Goal: Information Seeking & Learning: Find specific fact

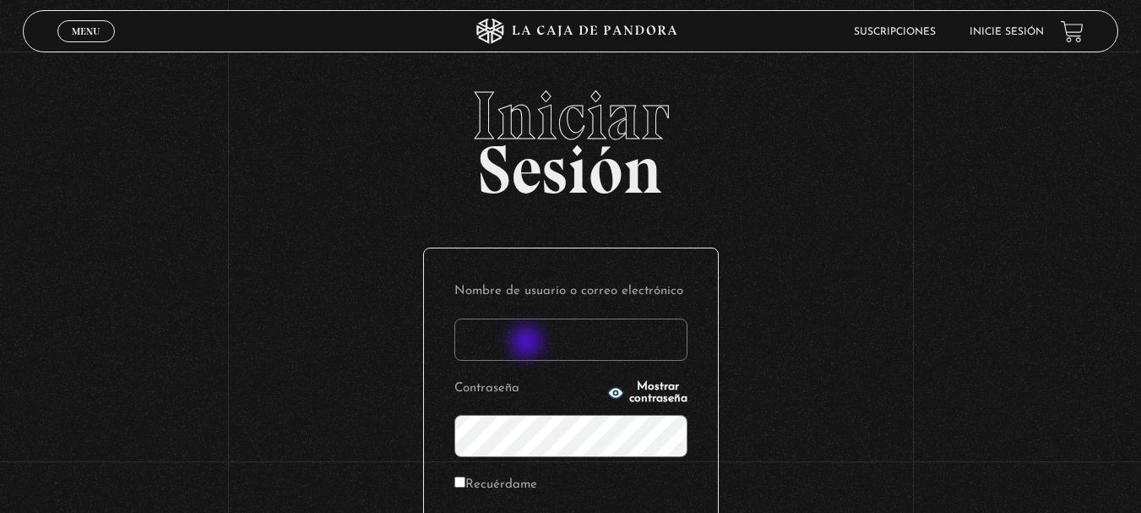
click at [528, 343] on input "Nombre de usuario o correo electrónico" at bounding box center [571, 340] width 233 height 42
type input "Andrea Vargas"
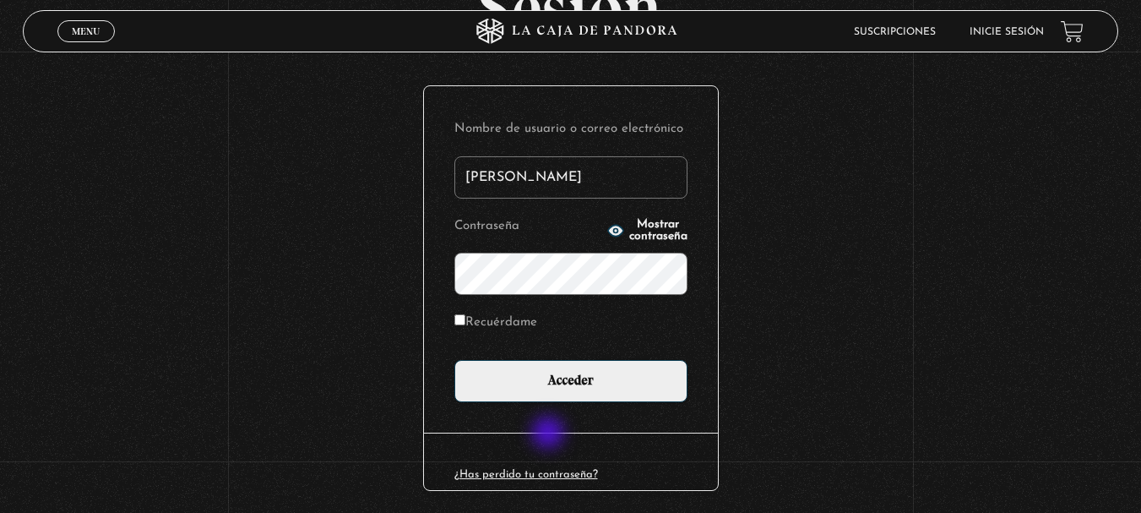
scroll to position [169, 0]
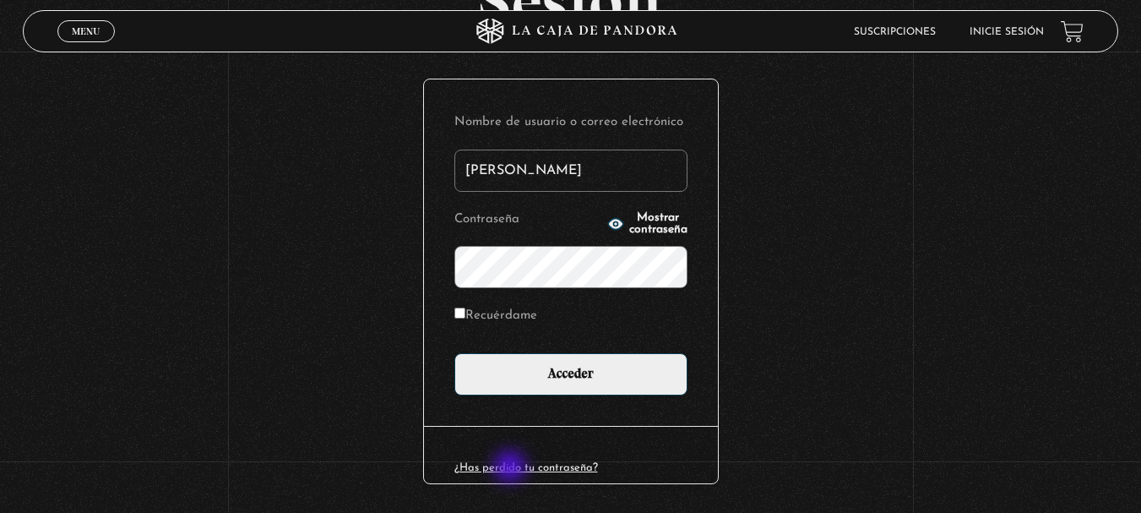
click at [512, 468] on link "¿Has perdido tu contraseña?" at bounding box center [527, 467] width 144 height 11
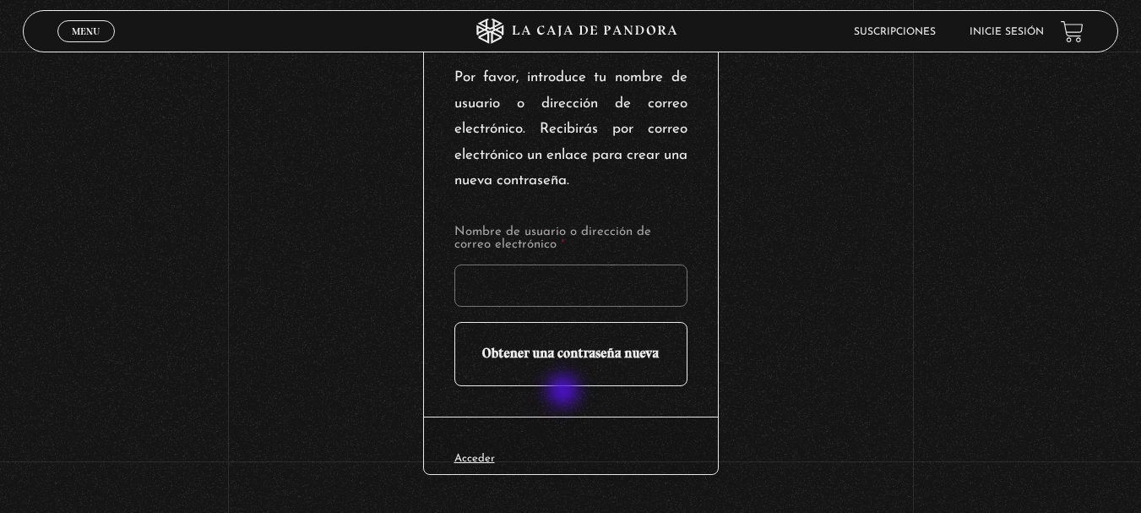
scroll to position [253, 0]
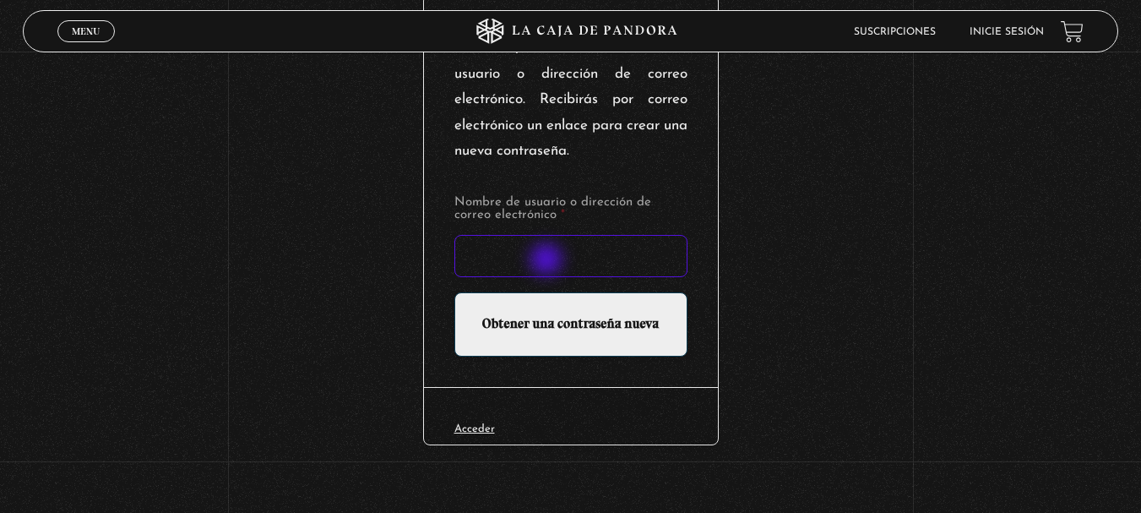
click at [548, 261] on input "Nombre de usuario o dirección de correo electrónico *" at bounding box center [571, 256] width 233 height 42
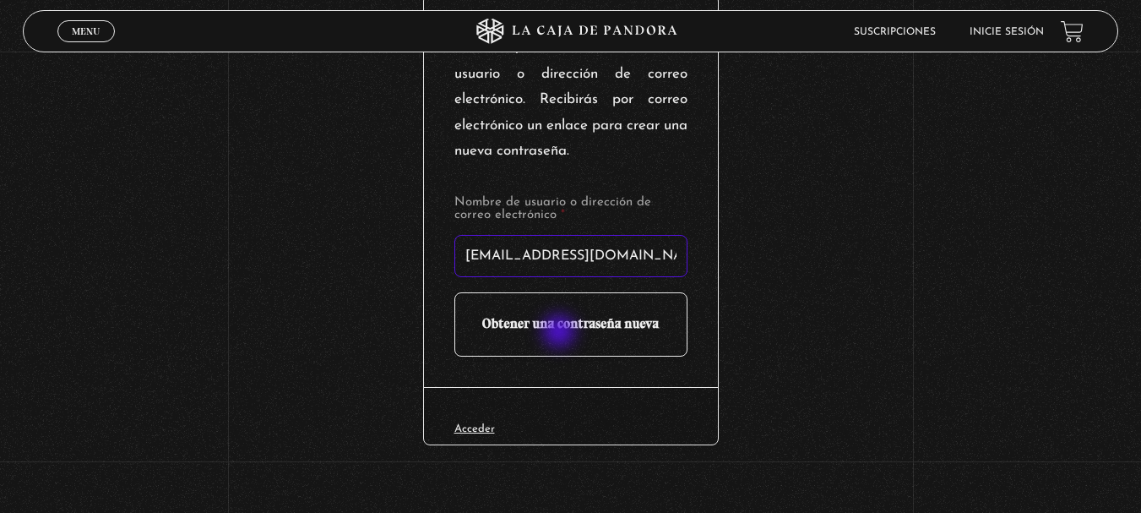
type input "andrea0402.87@gmail.com"
click at [562, 329] on input "Obtener una contraseña nueva" at bounding box center [571, 324] width 233 height 64
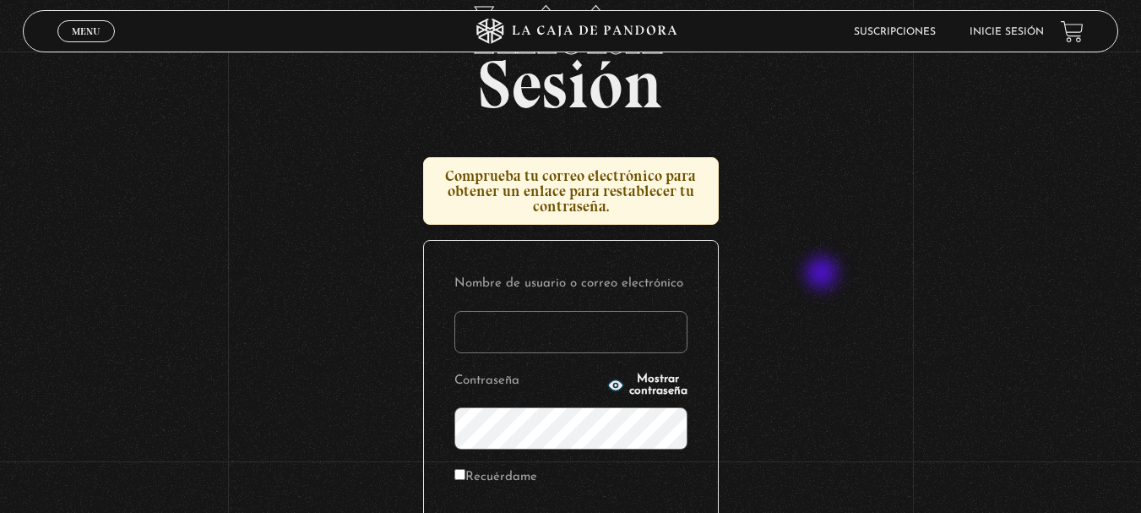
scroll to position [169, 0]
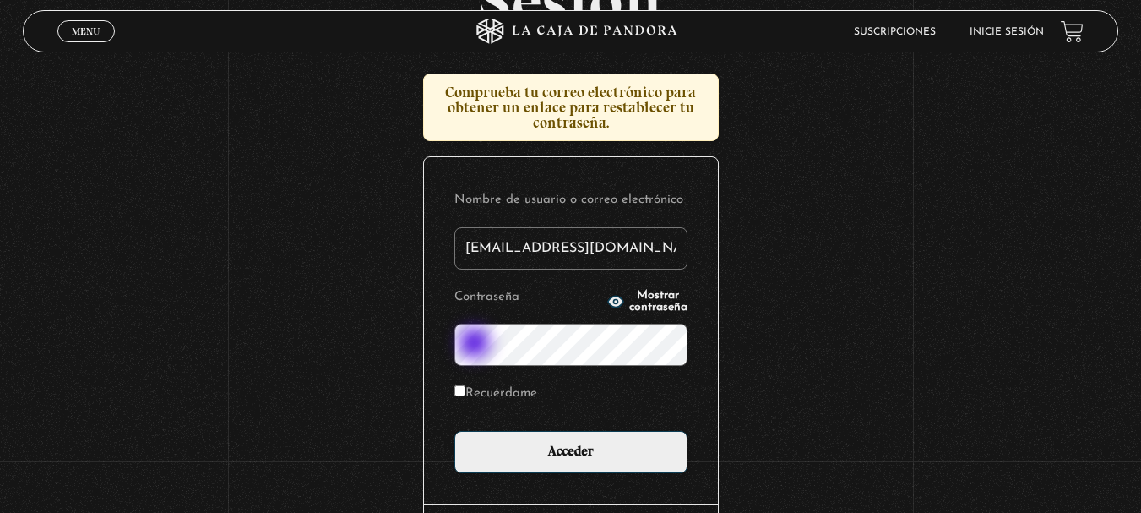
type input "andrea0402.87@gmail.com"
click at [463, 388] on input "Recuérdame" at bounding box center [460, 390] width 11 height 11
checkbox input "true"
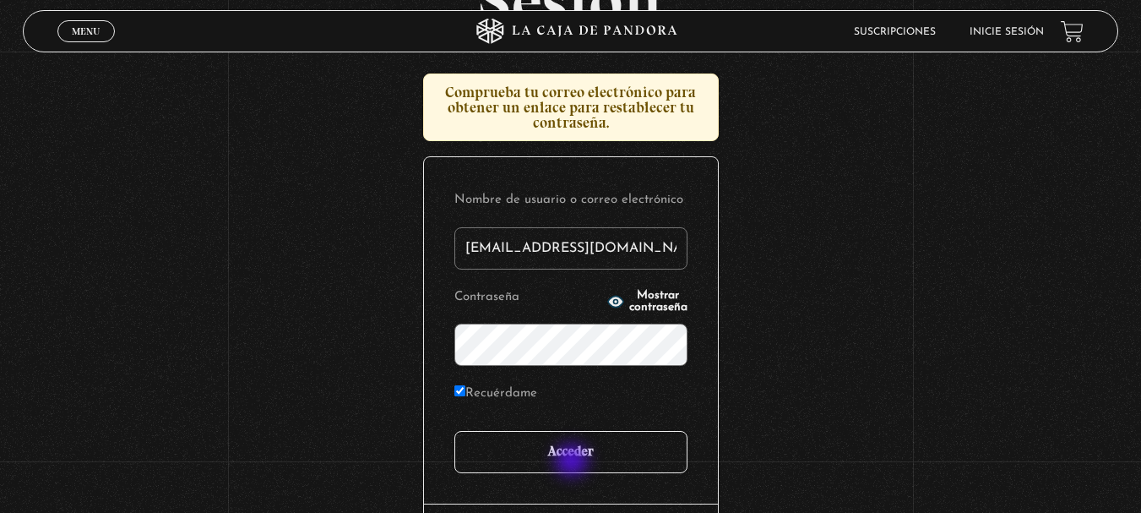
click at [574, 460] on input "Acceder" at bounding box center [571, 452] width 233 height 42
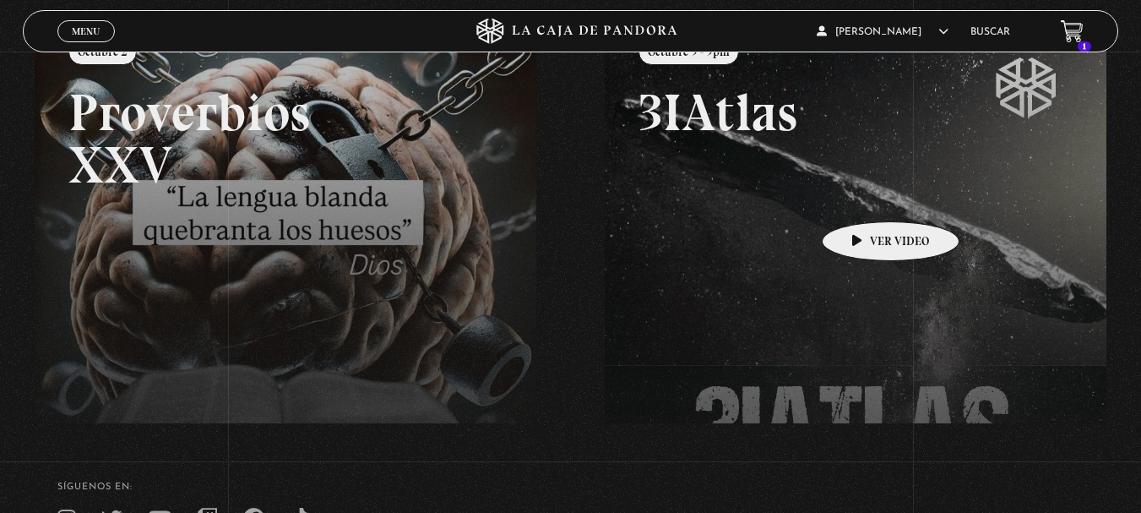
scroll to position [161, 0]
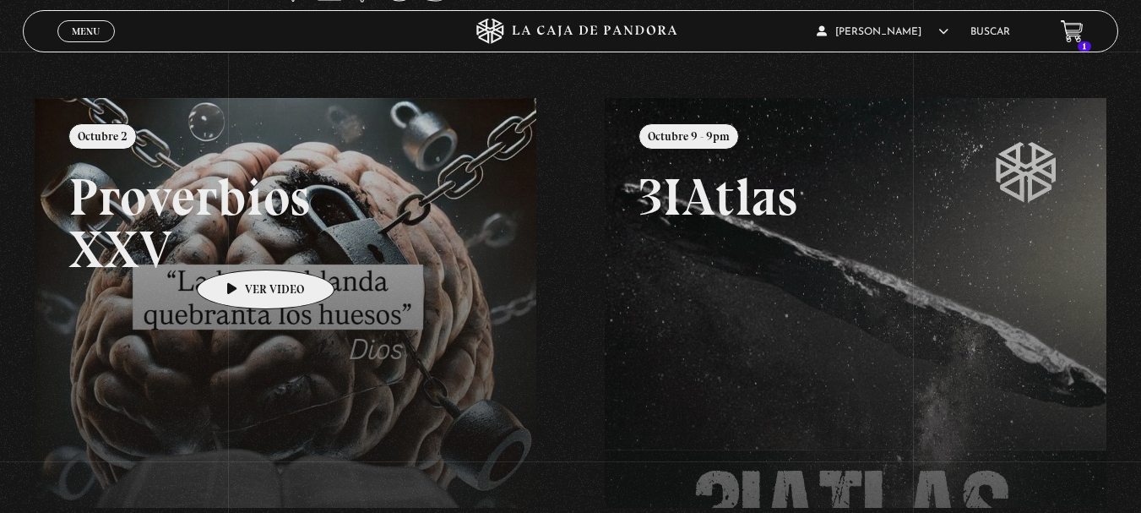
click at [239, 244] on link at bounding box center [605, 354] width 1141 height 513
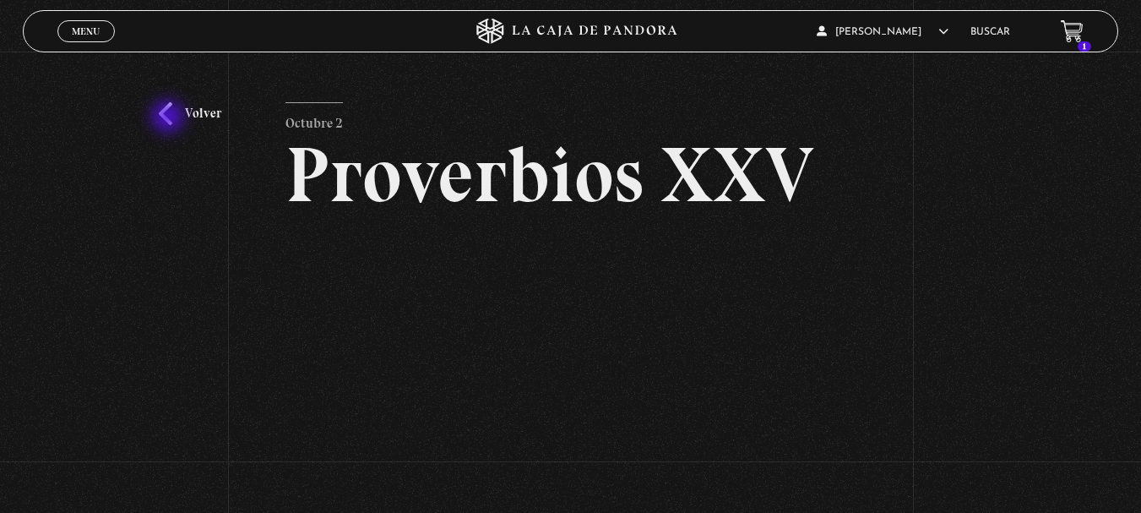
click at [170, 115] on link "Volver" at bounding box center [190, 113] width 63 height 23
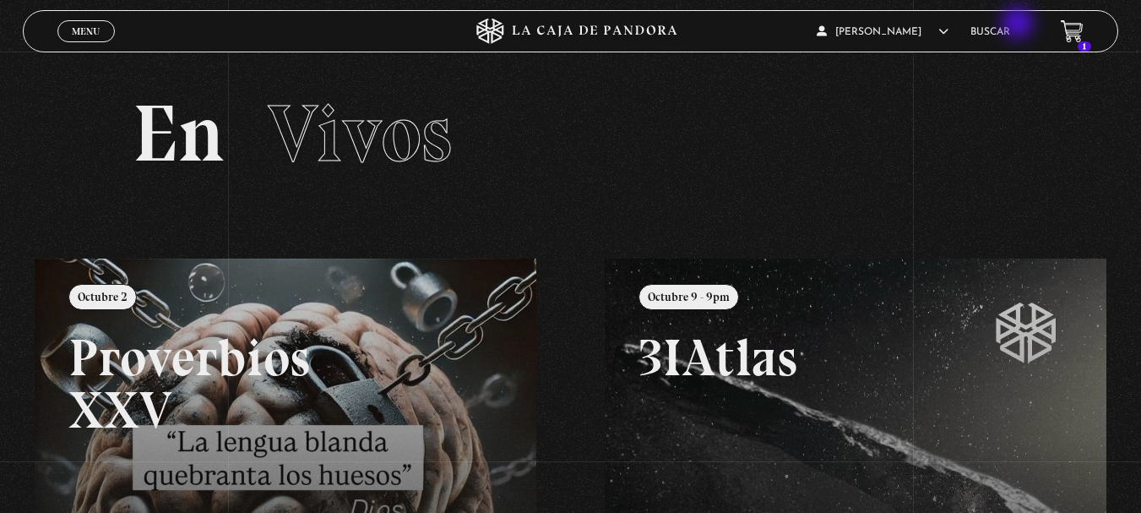
click at [1010, 25] on li "Buscar" at bounding box center [991, 32] width 40 height 26
click at [1000, 31] on link "Buscar" at bounding box center [991, 32] width 40 height 10
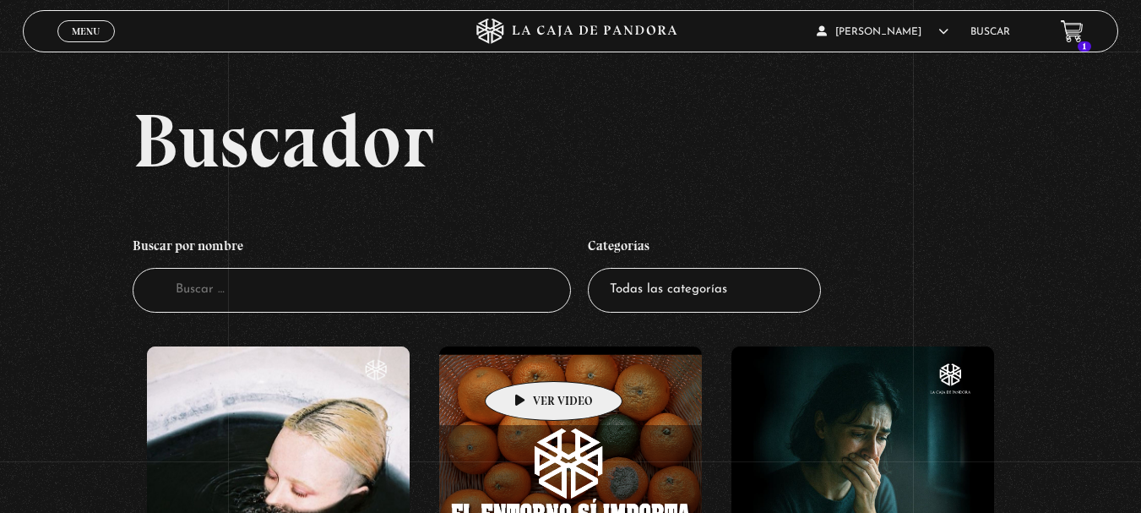
scroll to position [169, 0]
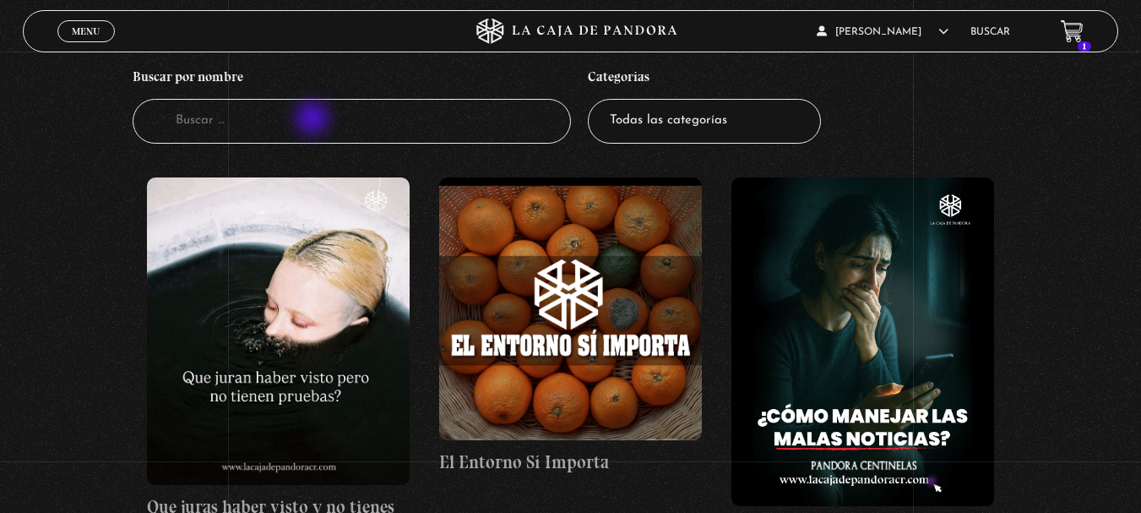
click at [314, 120] on input "Buscador" at bounding box center [352, 121] width 438 height 45
type input "centinelas"
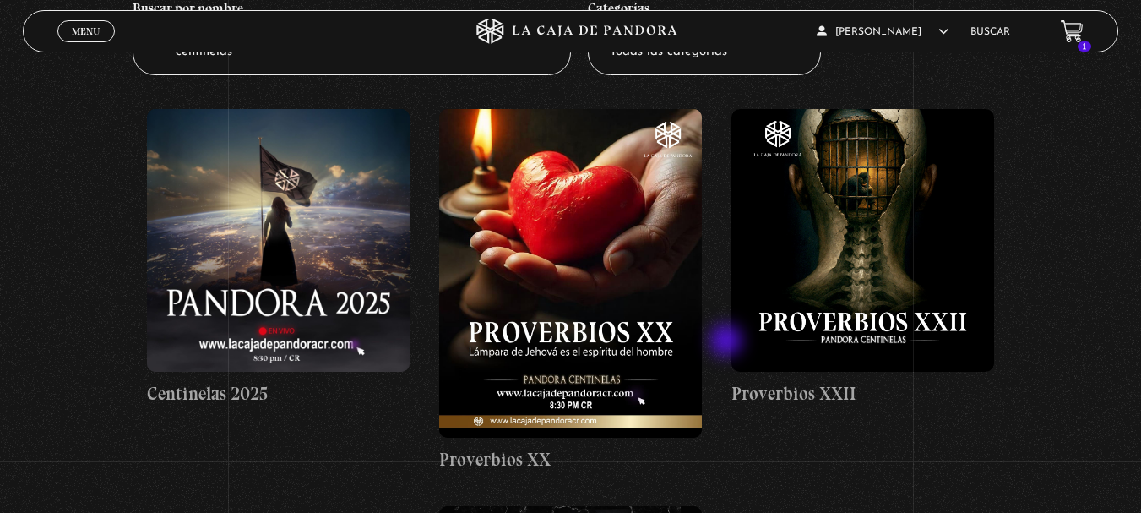
scroll to position [237, 0]
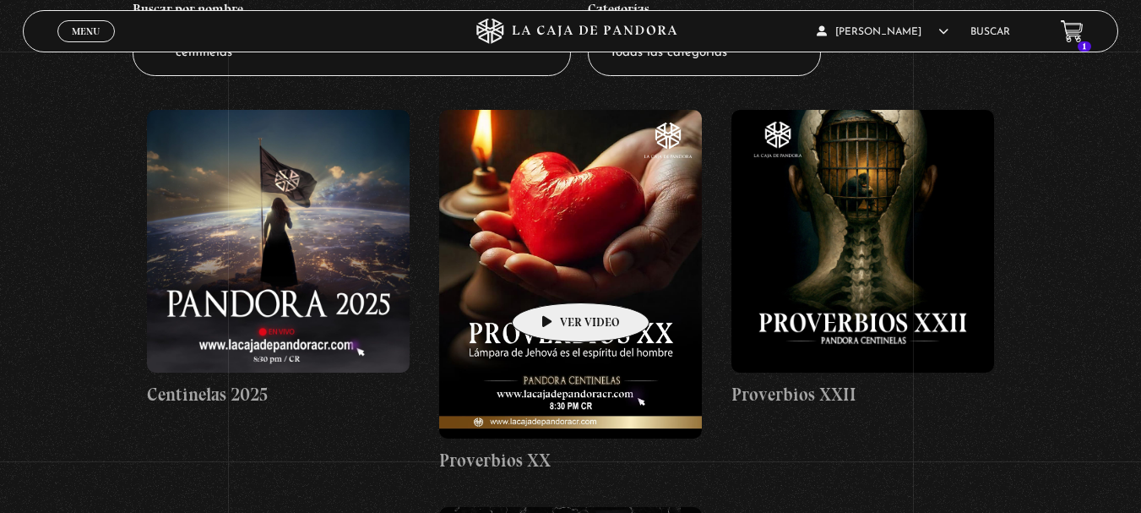
click at [554, 277] on figure at bounding box center [570, 274] width 263 height 329
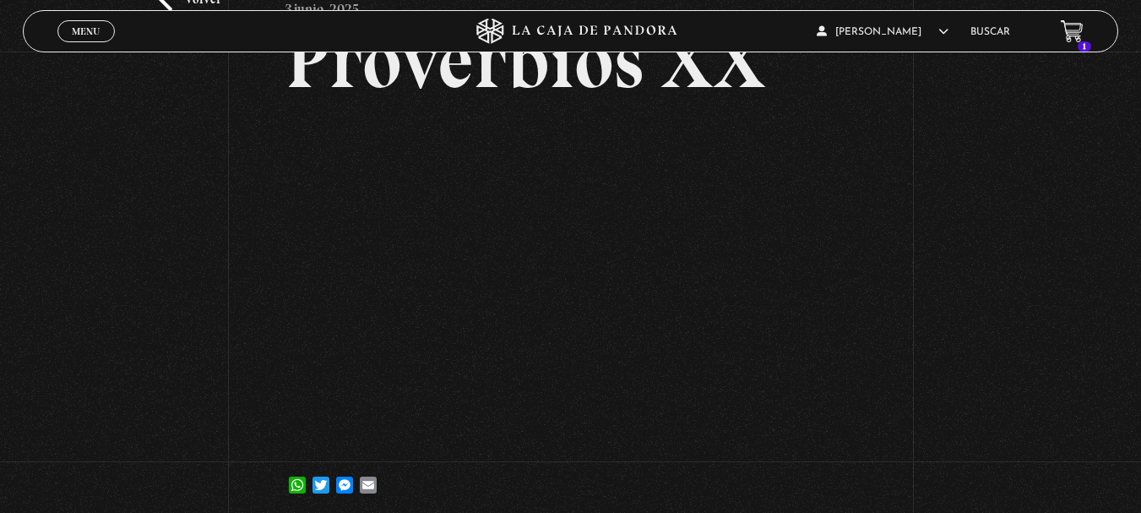
scroll to position [84, 0]
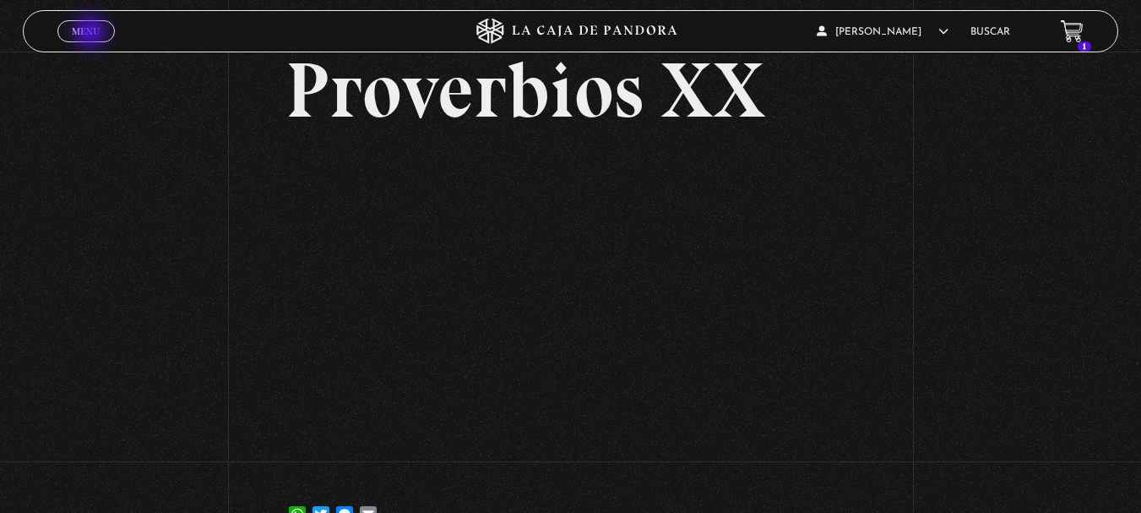
click at [92, 34] on span "Menu" at bounding box center [86, 31] width 28 height 10
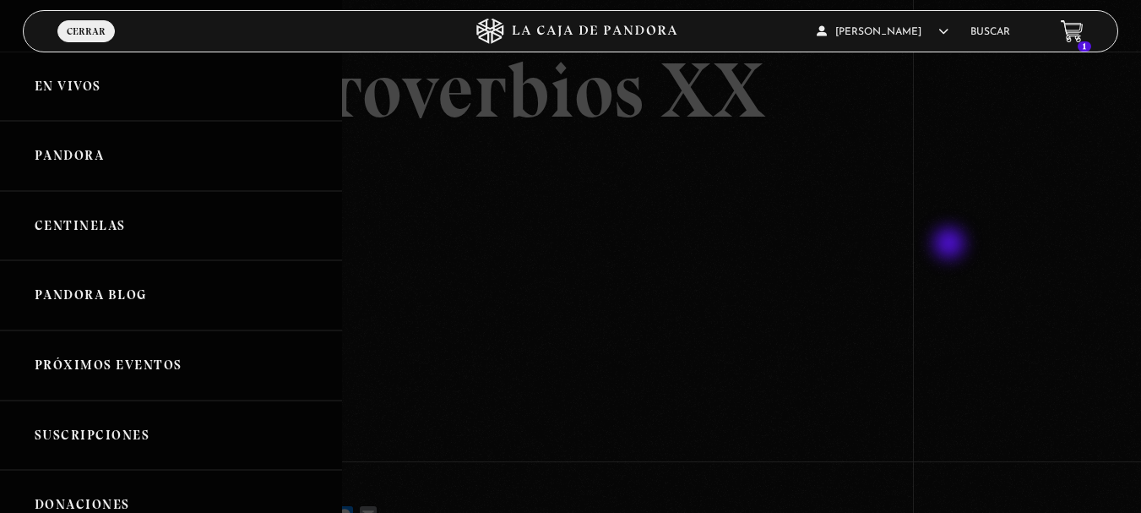
click at [954, 245] on div at bounding box center [570, 256] width 1141 height 513
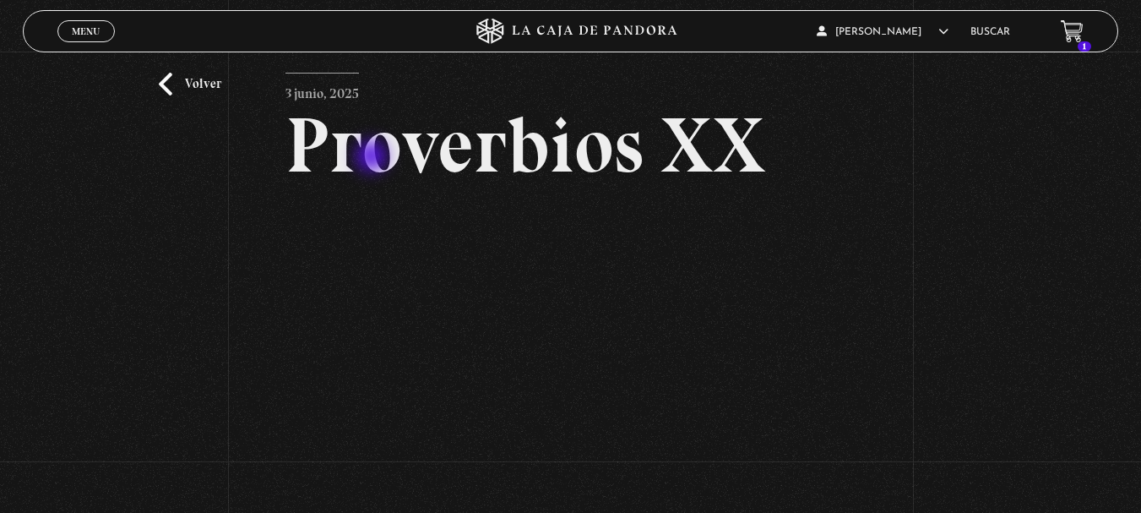
scroll to position [0, 0]
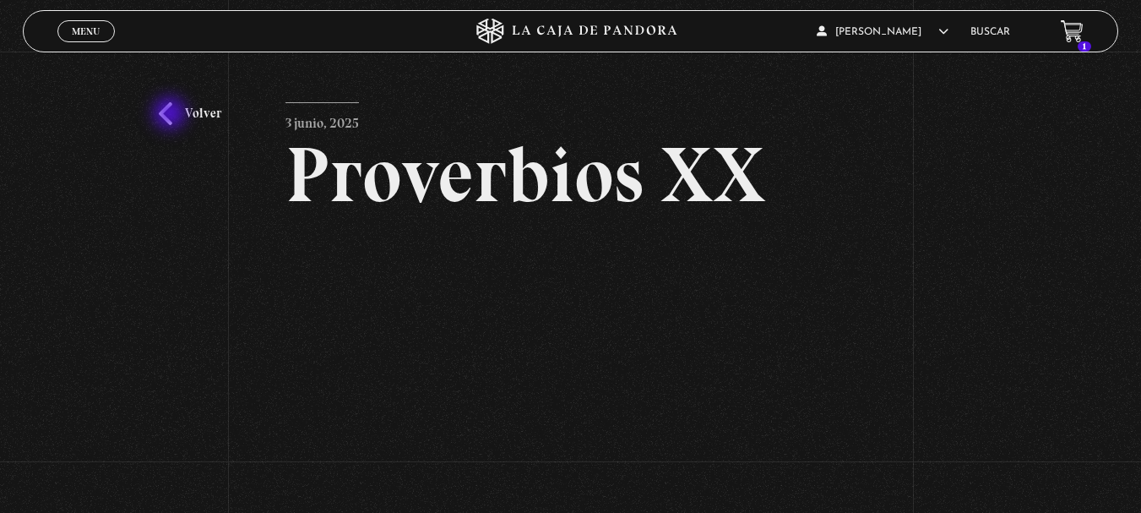
click at [172, 114] on link "Volver" at bounding box center [190, 113] width 63 height 23
click at [205, 116] on link "Volver" at bounding box center [190, 113] width 63 height 23
click at [166, 116] on link "Volver" at bounding box center [190, 113] width 63 height 23
